Goal: Task Accomplishment & Management: Use online tool/utility

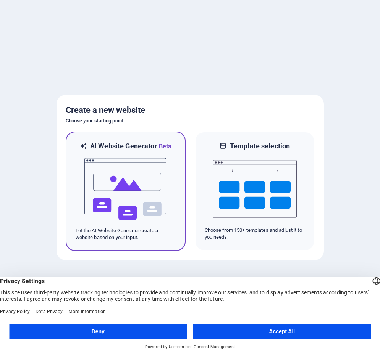
click at [147, 191] on img at bounding box center [126, 189] width 84 height 76
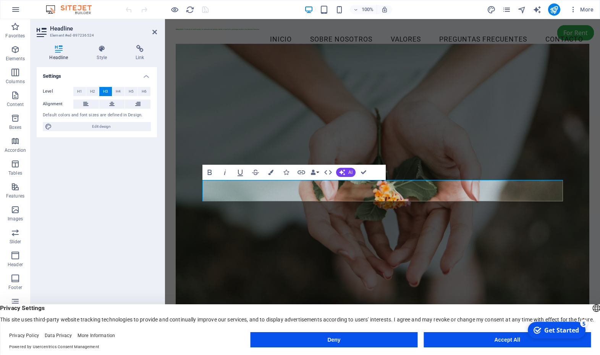
click at [557, 226] on figure at bounding box center [382, 191] width 413 height 295
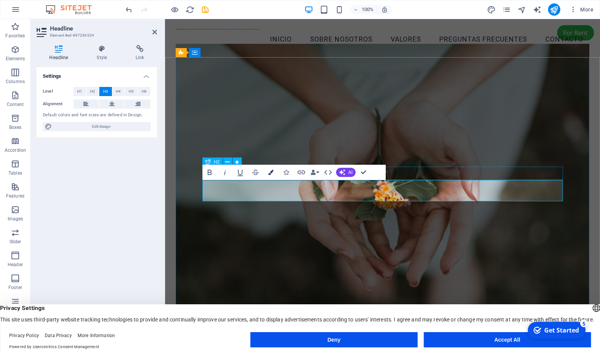
click at [268, 172] on icon "button" at bounding box center [270, 172] width 5 height 5
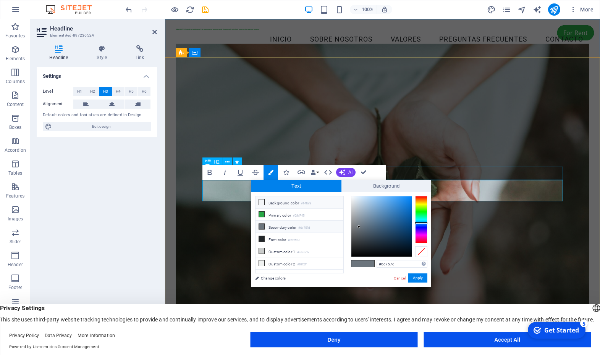
click at [263, 203] on icon at bounding box center [261, 202] width 5 height 5
click at [399, 278] on link "Cancel" at bounding box center [399, 279] width 13 height 6
type input "#6c757d"
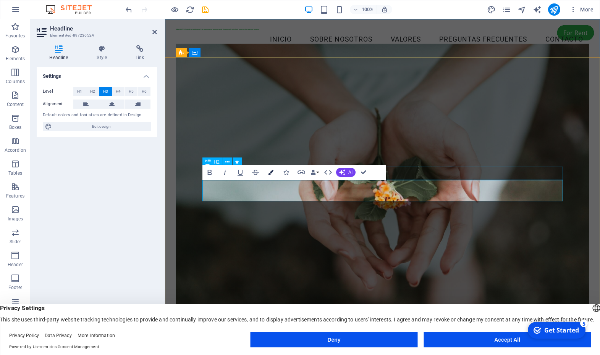
click at [271, 174] on icon "button" at bounding box center [270, 172] width 5 height 5
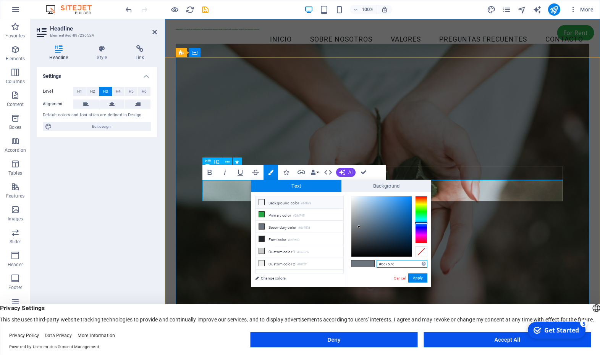
click at [309, 186] on span "Text" at bounding box center [296, 186] width 90 height 12
click at [361, 185] on span "Background" at bounding box center [386, 186] width 90 height 12
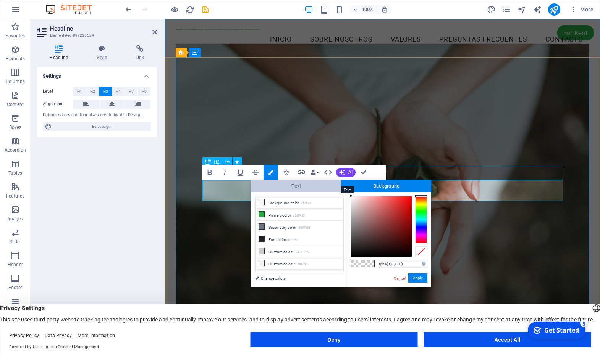
click at [315, 186] on span "Text" at bounding box center [296, 186] width 90 height 12
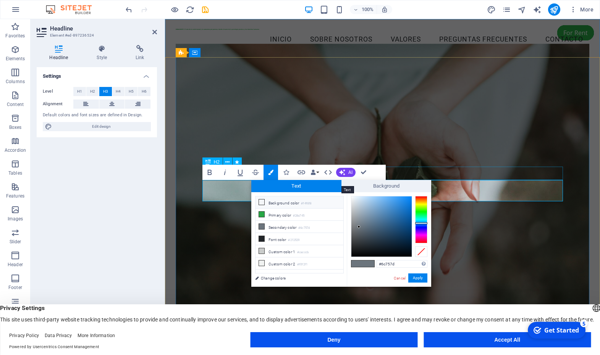
click at [315, 186] on span "Text" at bounding box center [296, 186] width 90 height 12
click at [381, 186] on span "Background" at bounding box center [386, 186] width 90 height 12
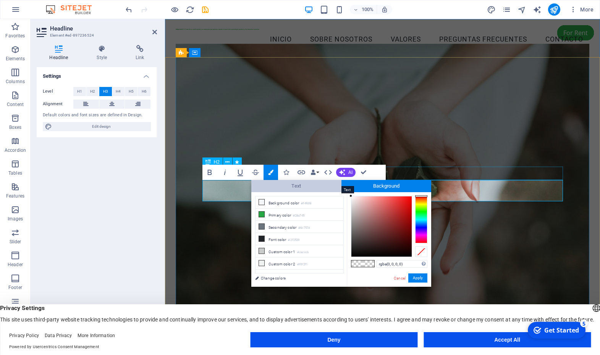
click at [312, 186] on span "Text" at bounding box center [296, 186] width 90 height 12
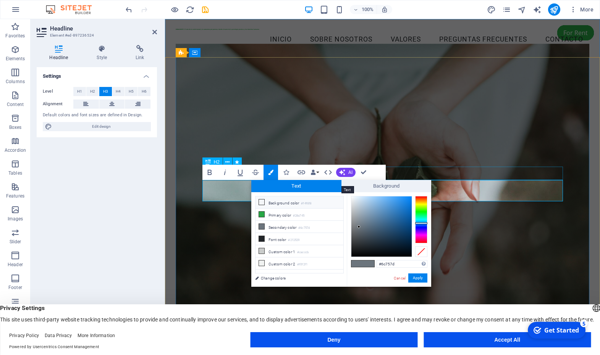
click at [312, 186] on span "Text" at bounding box center [296, 186] width 90 height 12
click at [361, 264] on span at bounding box center [356, 264] width 11 height 6
click at [365, 265] on span at bounding box center [368, 264] width 11 height 6
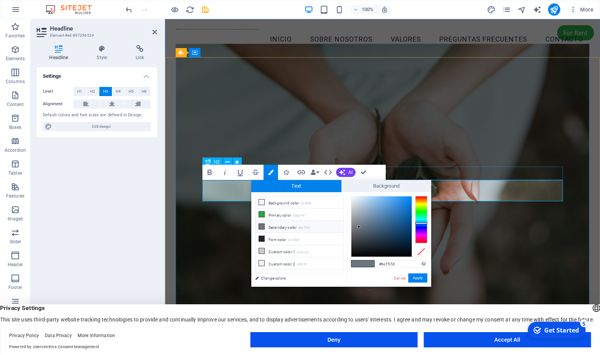
click at [365, 265] on span at bounding box center [368, 264] width 11 height 6
click at [279, 279] on link "Change colors" at bounding box center [295, 279] width 89 height 10
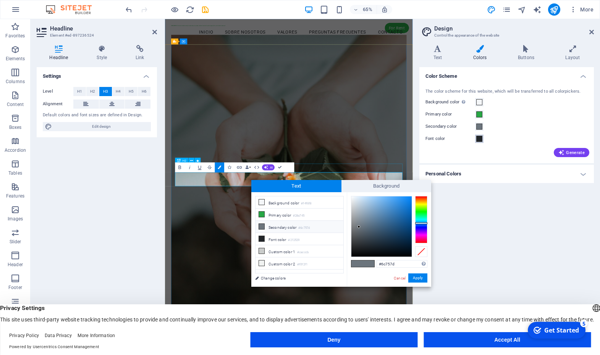
click at [480, 139] on span at bounding box center [479, 139] width 6 height 6
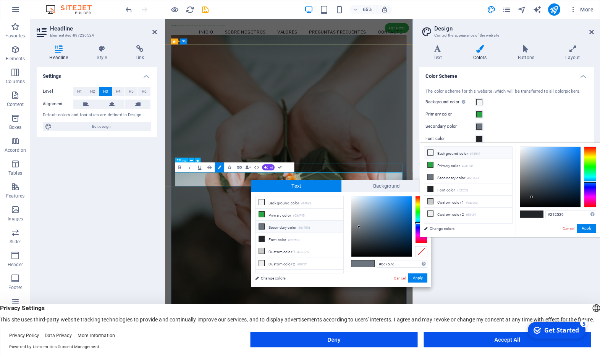
click at [431, 153] on icon at bounding box center [430, 152] width 5 height 5
type input "#f4f6f8"
click at [430, 153] on icon at bounding box center [430, 152] width 5 height 5
click at [429, 154] on icon at bounding box center [430, 152] width 5 height 5
click at [585, 229] on button "Apply" at bounding box center [586, 228] width 19 height 9
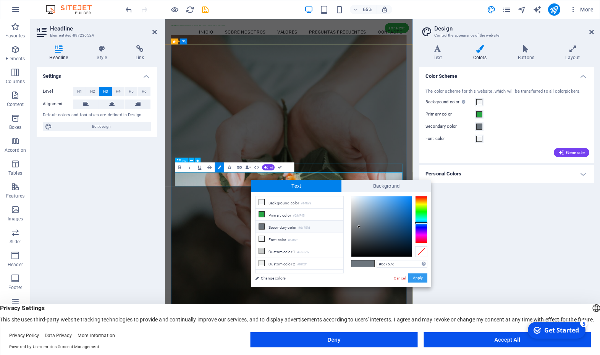
click at [420, 275] on button "Apply" at bounding box center [417, 278] width 19 height 9
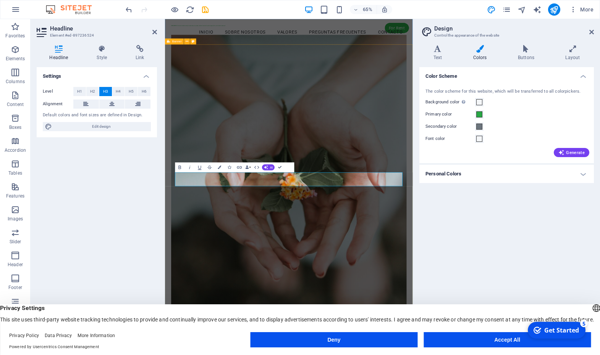
click at [429, 355] on figure at bounding box center [355, 270] width 362 height 454
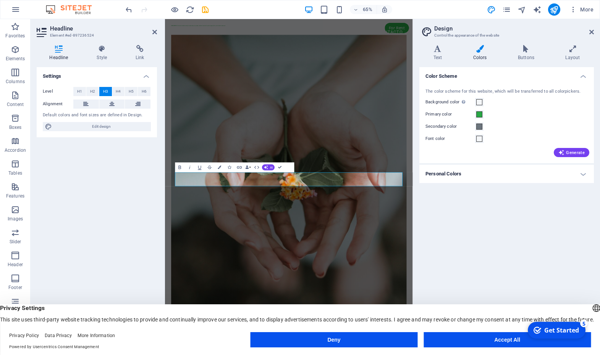
click at [478, 52] on icon at bounding box center [480, 49] width 42 height 8
click at [583, 78] on h4 "Color Scheme" at bounding box center [506, 74] width 174 height 14
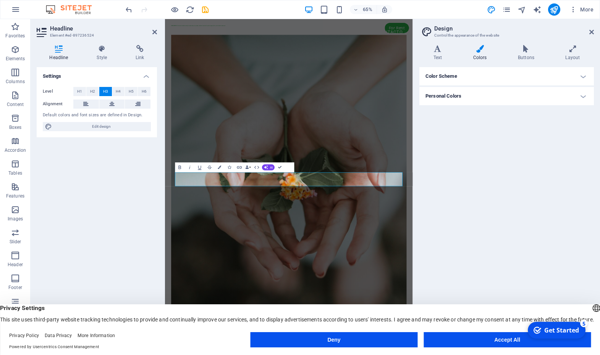
click at [584, 77] on h4 "Color Scheme" at bounding box center [506, 76] width 174 height 18
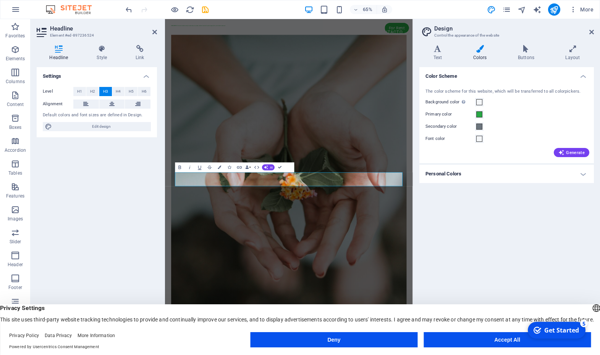
click at [583, 176] on h4 "Personal Colors" at bounding box center [506, 174] width 174 height 18
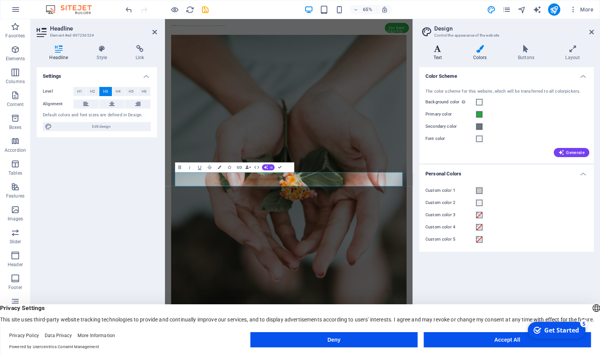
click at [439, 53] on h4 "Text" at bounding box center [439, 53] width 40 height 16
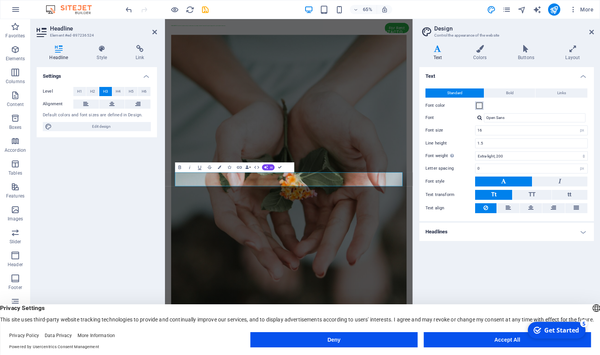
click at [477, 105] on span at bounding box center [479, 106] width 6 height 6
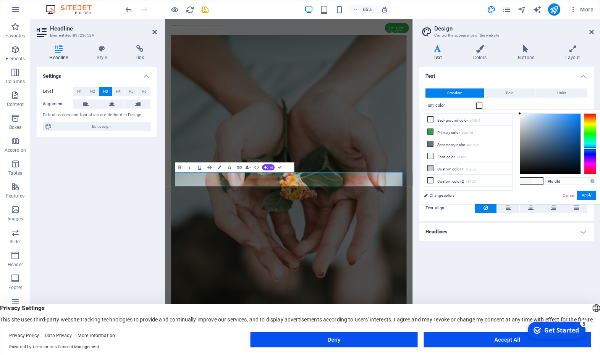
type input "#ffffff"
drag, startPoint x: 524, startPoint y: 117, endPoint x: 510, endPoint y: 109, distance: 15.6
click at [510, 109] on body "DIGNA-MENTE: El sitio de la salud mental y la autonomia pro persona, desde el m…" at bounding box center [300, 177] width 600 height 355
drag, startPoint x: 519, startPoint y: 113, endPoint x: 515, endPoint y: 110, distance: 5.2
click at [515, 110] on div "#ffffff Supported formats #0852ed rgb(8, 82, 237) rgba(8, 82, 237, 90%) hsv(221…" at bounding box center [557, 212] width 84 height 205
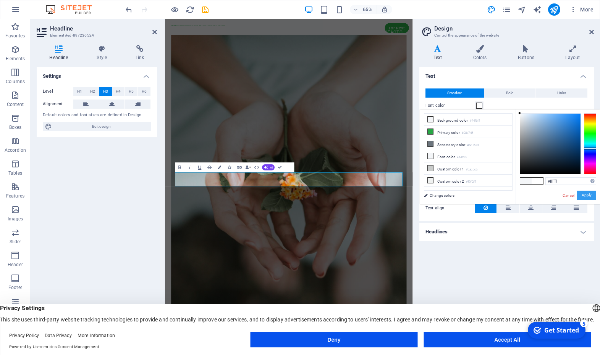
click at [592, 193] on button "Apply" at bounding box center [586, 195] width 19 height 9
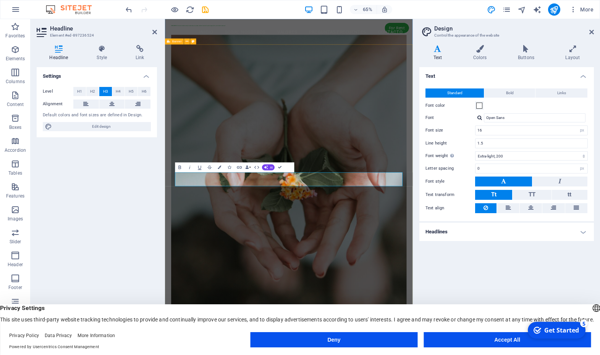
click at [500, 352] on figure at bounding box center [355, 270] width 362 height 454
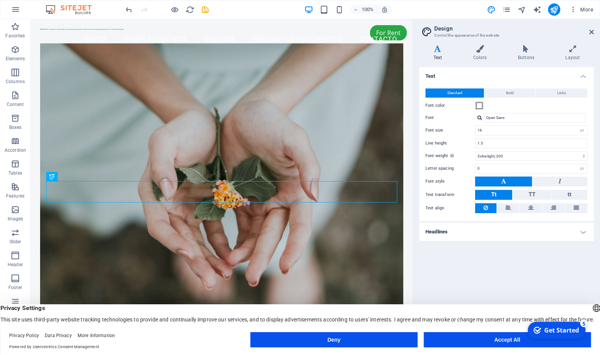
click at [478, 105] on span at bounding box center [479, 106] width 6 height 6
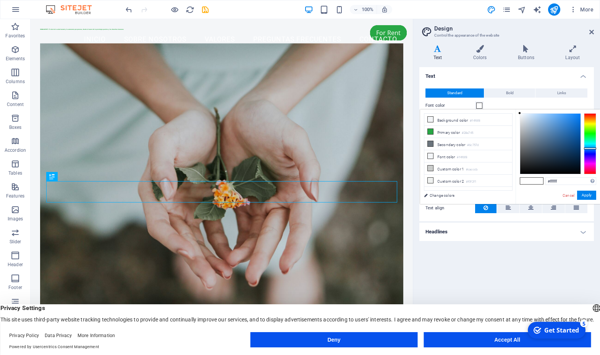
click at [589, 195] on button "Apply" at bounding box center [586, 195] width 19 height 9
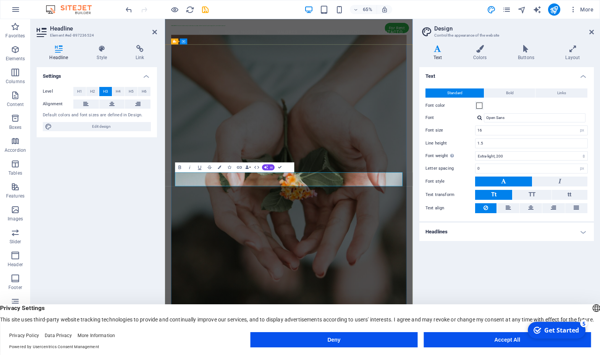
drag, startPoint x: 461, startPoint y: 270, endPoint x: 169, endPoint y: 260, distance: 291.5
click at [169, 260] on div "Bienvenidos a Digna-Mente Promoviendo la salud mental y la autonomía pro person…" at bounding box center [355, 345] width 381 height 572
click at [479, 106] on span at bounding box center [479, 106] width 6 height 6
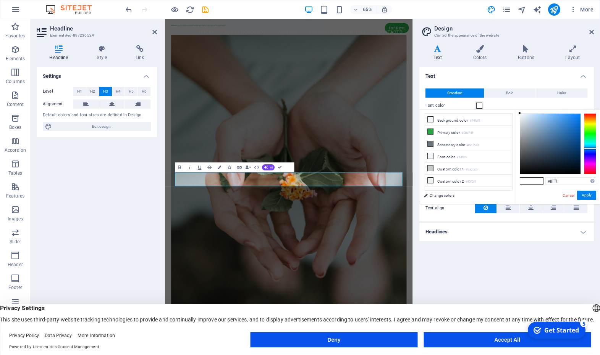
click at [589, 197] on button "Apply" at bounding box center [586, 195] width 19 height 9
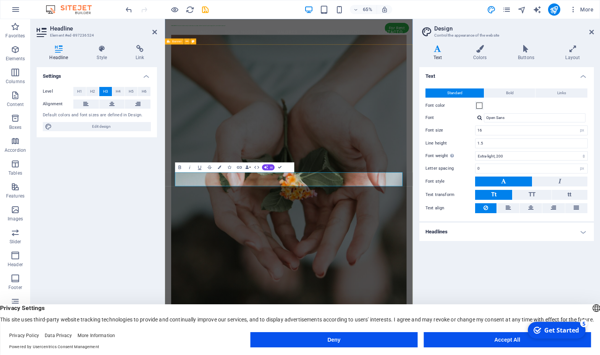
click at [516, 333] on figure at bounding box center [355, 270] width 362 height 454
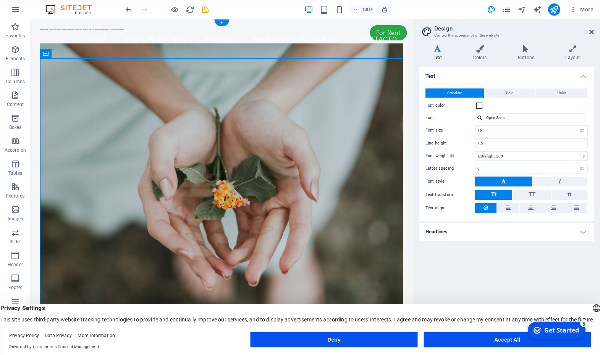
click at [297, 258] on figure at bounding box center [221, 190] width 363 height 295
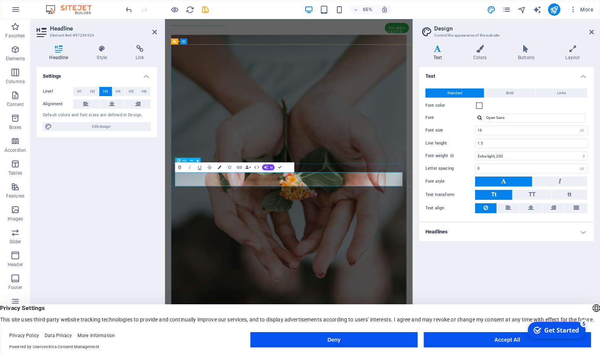
click at [220, 168] on icon "button" at bounding box center [219, 167] width 3 height 3
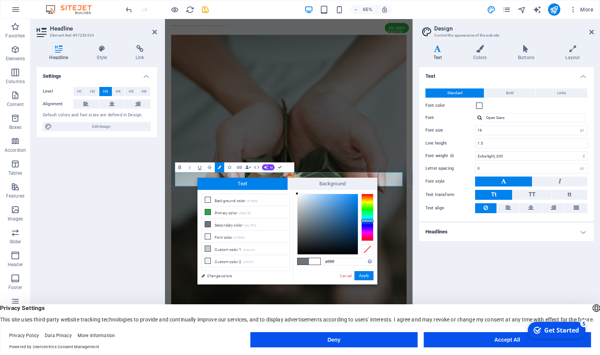
drag, startPoint x: 305, startPoint y: 224, endPoint x: 282, endPoint y: 189, distance: 41.7
click at [282, 189] on div "Text Background less Background color #f4f6f8 Primary color #28a745 Secondary c…" at bounding box center [287, 231] width 180 height 107
click at [294, 192] on div "#ffffff Supported formats #0852ed rgb(8, 82, 237) rgba(8, 82, 237, 90%) hsv(221…" at bounding box center [335, 292] width 84 height 205
type input "#ffffff"
click at [296, 194] on div at bounding box center [296, 193] width 3 height 3
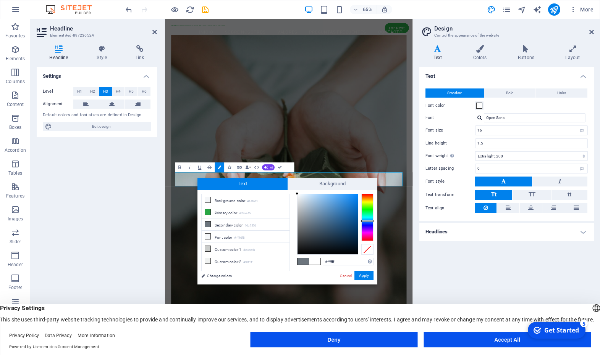
click at [296, 194] on div at bounding box center [296, 193] width 3 height 3
click at [364, 276] on button "Apply" at bounding box center [363, 275] width 19 height 9
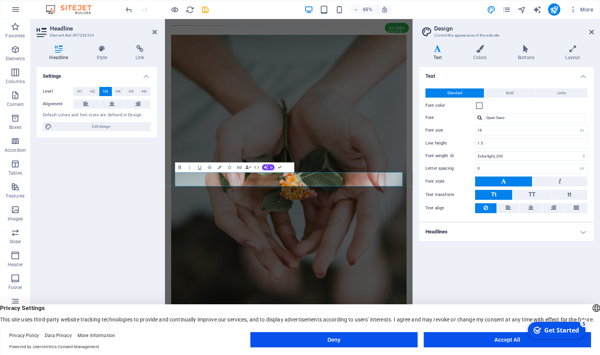
click at [450, 355] on figure at bounding box center [355, 270] width 362 height 454
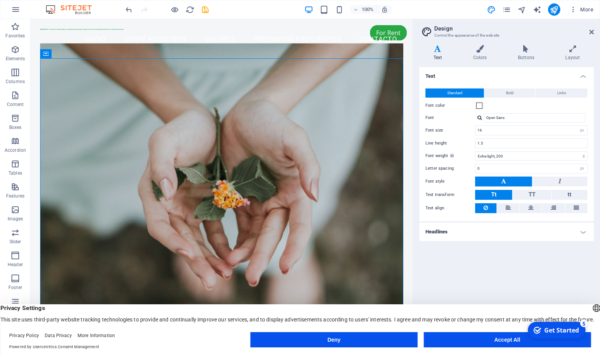
click at [346, 247] on figure at bounding box center [221, 190] width 363 height 295
click at [360, 267] on figure at bounding box center [221, 190] width 363 height 295
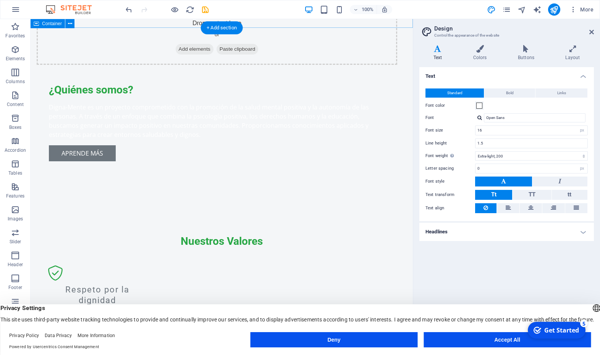
scroll to position [714, 0]
